Goal: Information Seeking & Learning: Learn about a topic

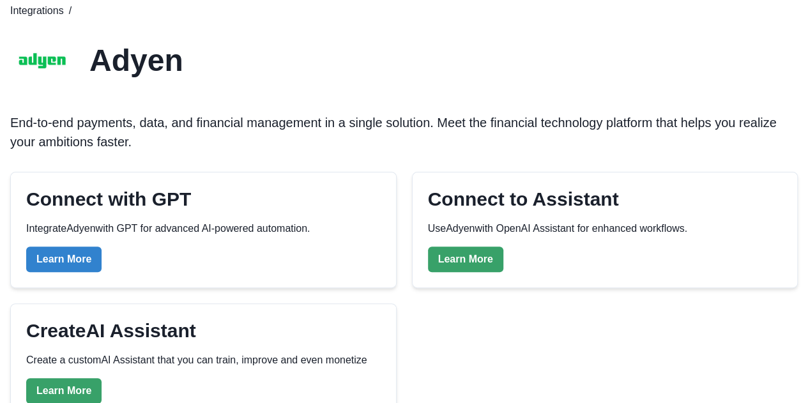
scroll to position [255, 0]
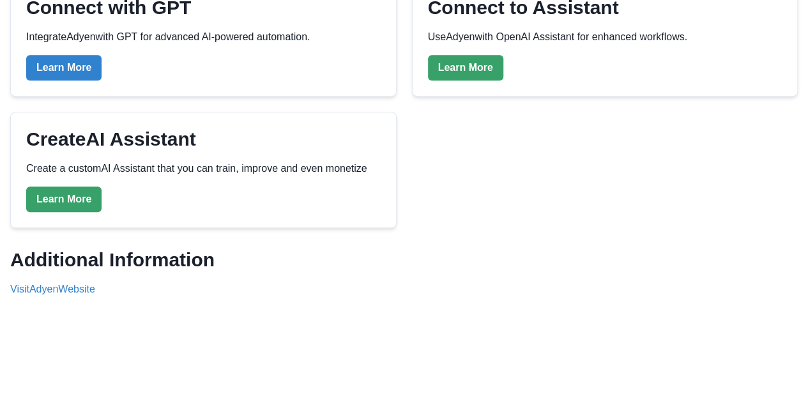
drag, startPoint x: 76, startPoint y: 284, endPoint x: 40, endPoint y: 271, distance: 38.6
click at [8, 354] on div "Integrations / Adyen End-to-end payments, data, and financial management in a s…" at bounding box center [404, 174] width 808 height 766
click at [55, 292] on link "Visit Adyen Website" at bounding box center [52, 289] width 85 height 11
click at [73, 293] on link "Visit Adyen Website" at bounding box center [52, 289] width 85 height 11
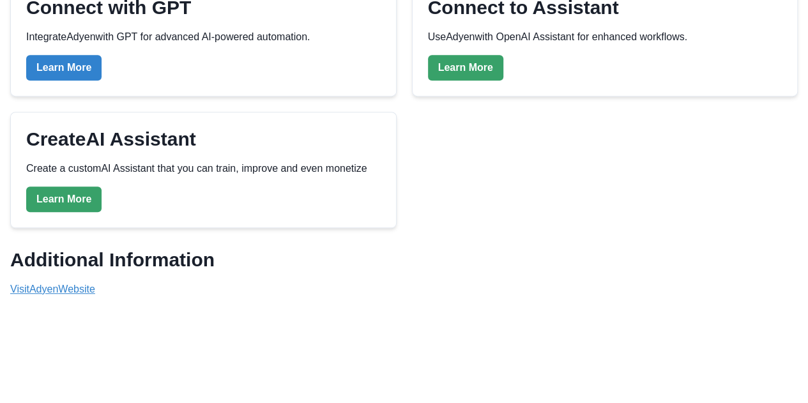
click at [80, 284] on link "Visit Adyen Website" at bounding box center [52, 289] width 85 height 11
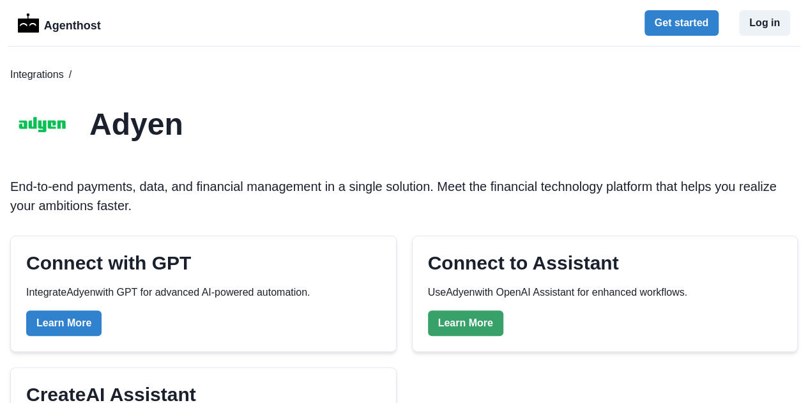
scroll to position [1, 0]
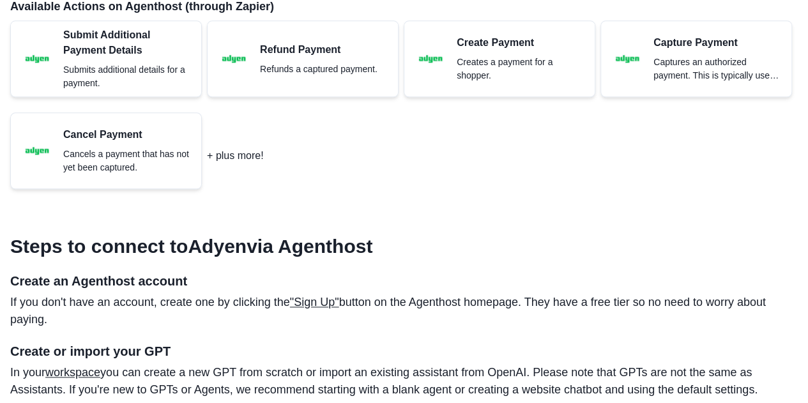
scroll to position [703, 0]
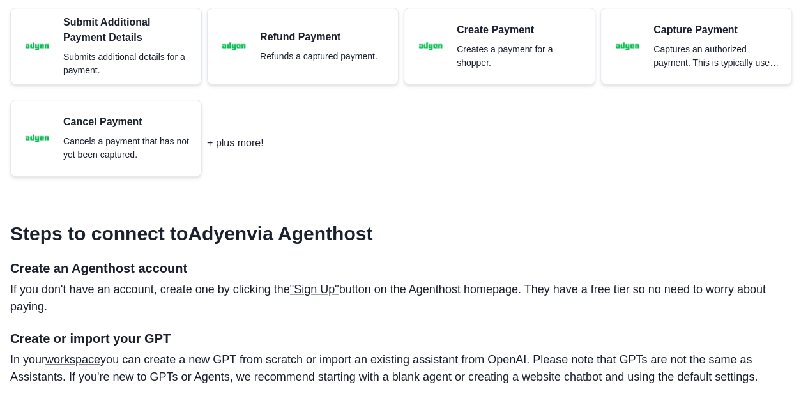
click at [234, 149] on p "+ plus more!" at bounding box center [235, 142] width 56 height 15
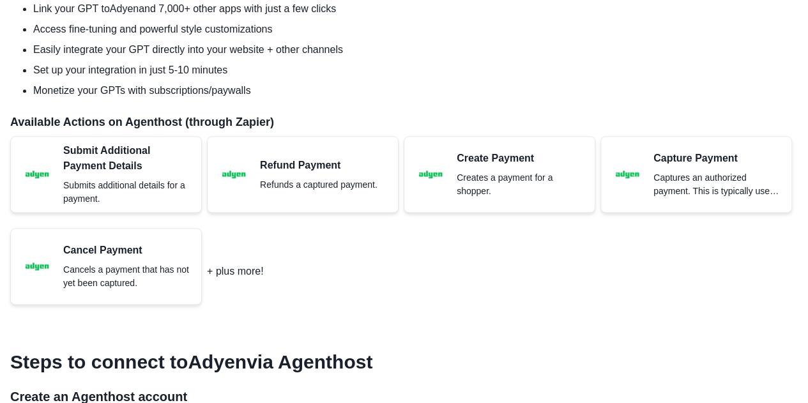
scroll to position [575, 0]
click at [88, 179] on p "Submits additional details for a payment." at bounding box center [127, 191] width 128 height 27
click at [330, 178] on p "Refunds a captured payment." at bounding box center [319, 184] width 118 height 13
click at [459, 179] on p "Creates a payment for a shopper." at bounding box center [521, 184] width 128 height 27
click at [642, 172] on img at bounding box center [627, 174] width 32 height 32
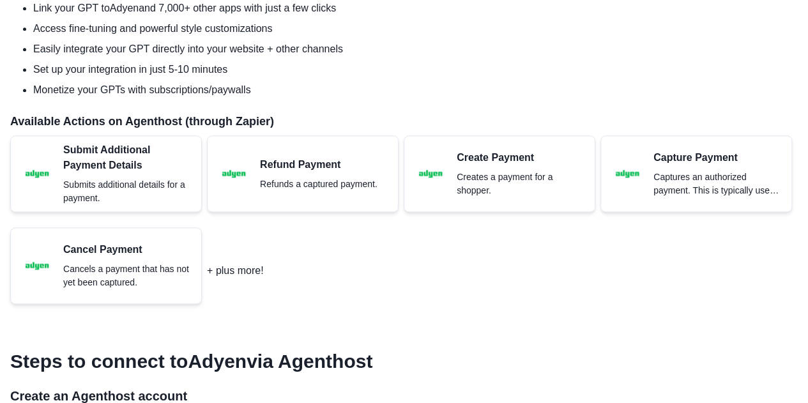
click at [123, 289] on p "Cancels a payment that has not yet been captured." at bounding box center [127, 276] width 128 height 27
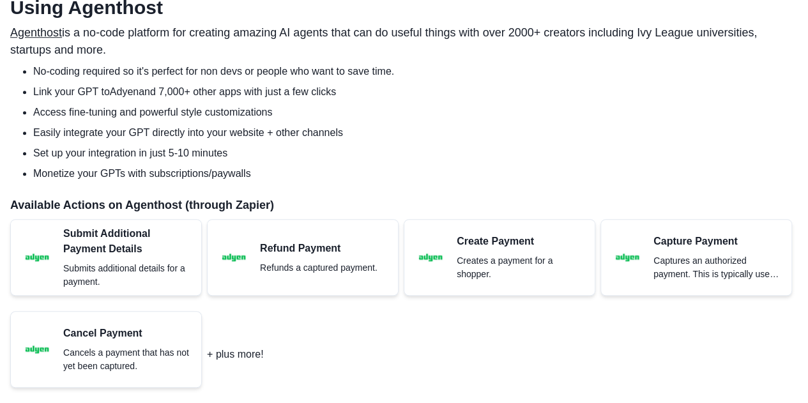
scroll to position [511, 0]
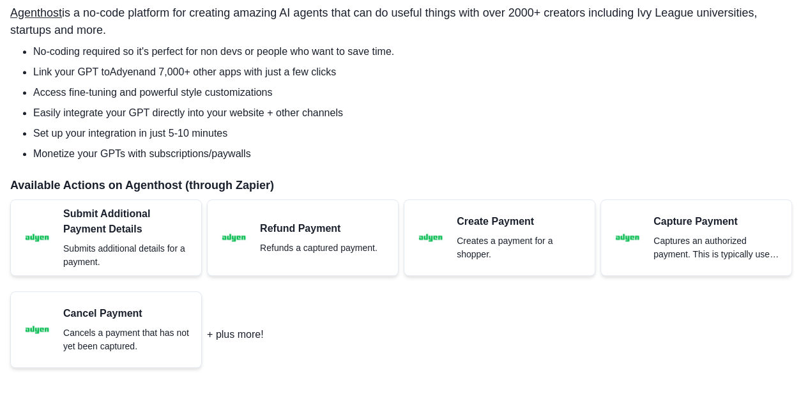
click at [132, 223] on p "Submit Additional Payment Details" at bounding box center [127, 221] width 128 height 31
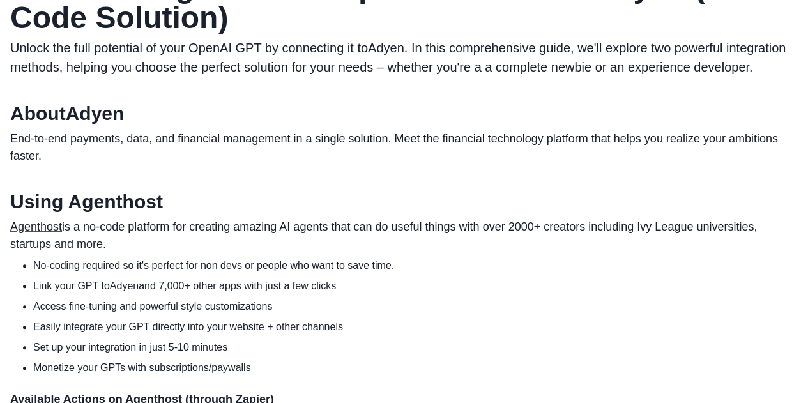
scroll to position [878, 0]
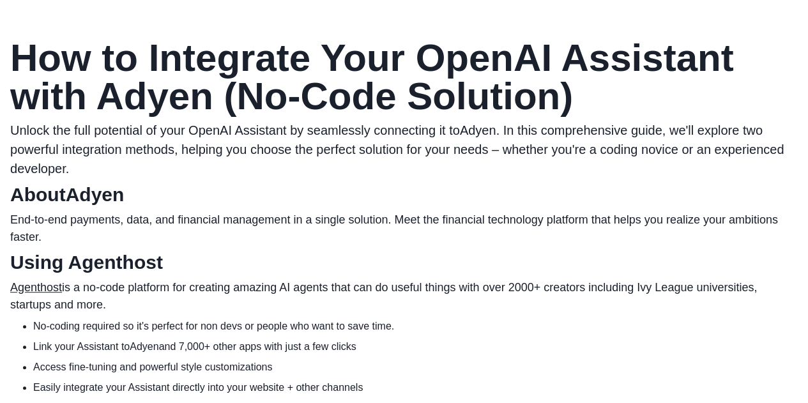
scroll to position [128, 0]
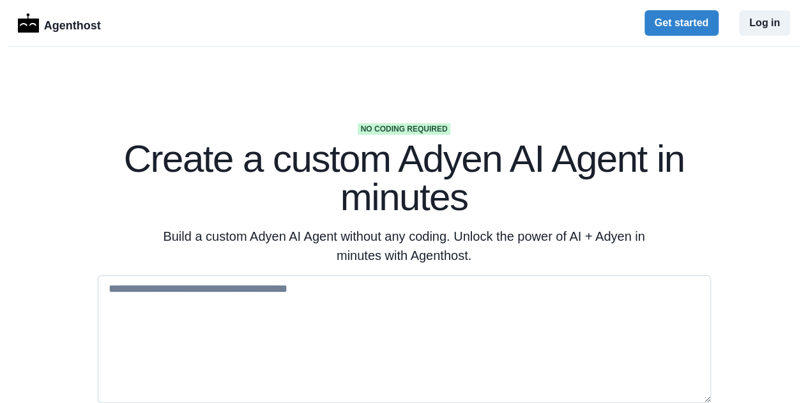
scroll to position [64, 0]
